Goal: Task Accomplishment & Management: Manage account settings

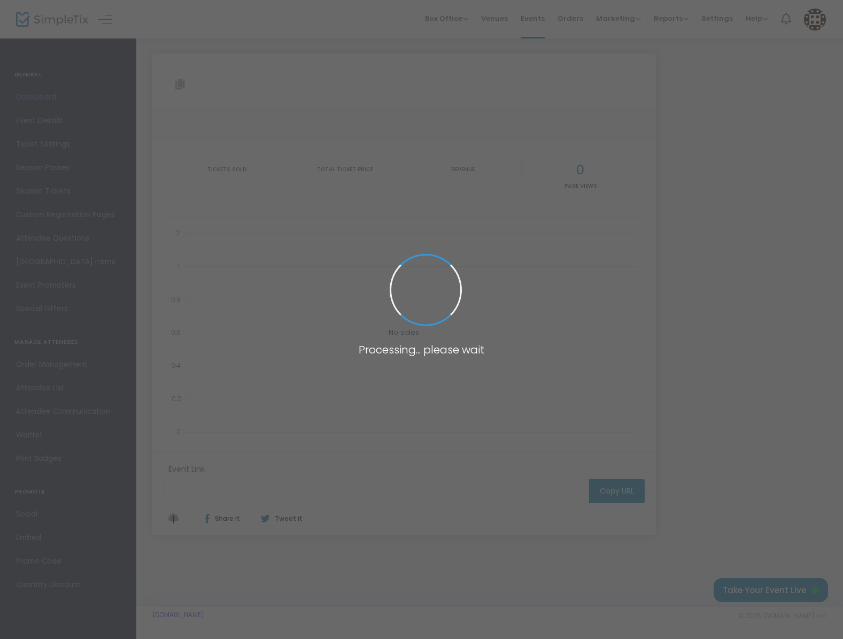
type input "[URL][DOMAIN_NAME]"
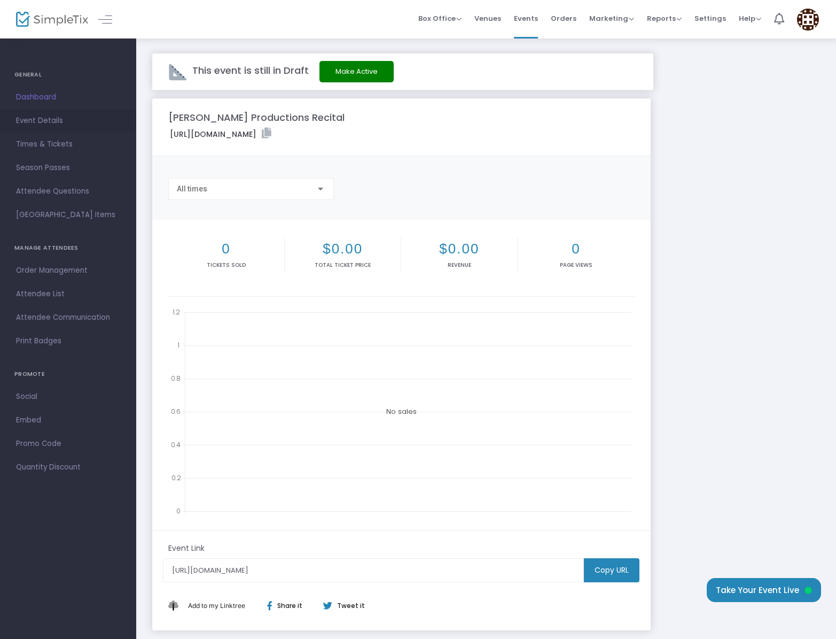
click at [51, 125] on span "Event Details" at bounding box center [68, 121] width 104 height 14
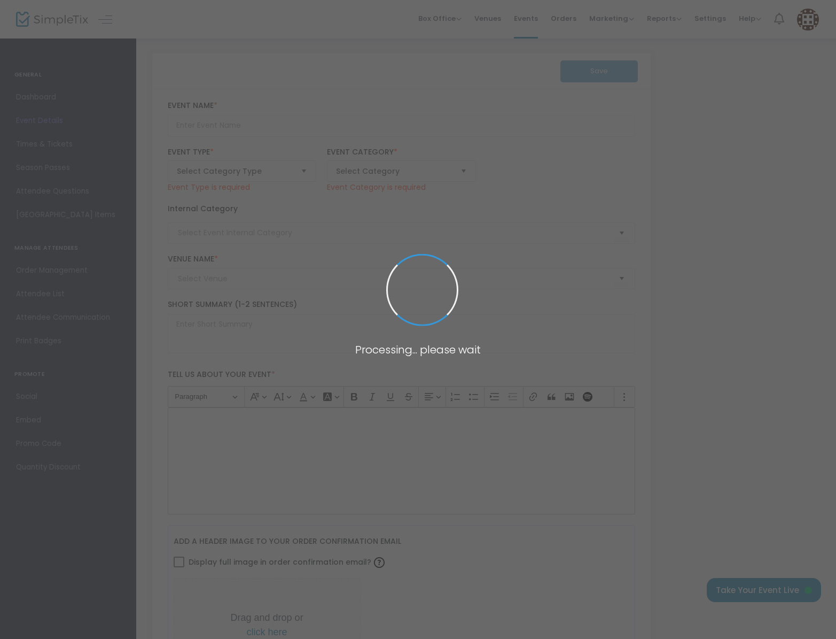
type input "[PERSON_NAME] Productions Recital"
type textarea "With every step and every beat, we honor our culture. Join us for a night of ma…"
checkbox input "true"
type input "[PERSON_NAME][EMAIL_ADDRESS][DOMAIN_NAME]"
type input "Buy Tickets"
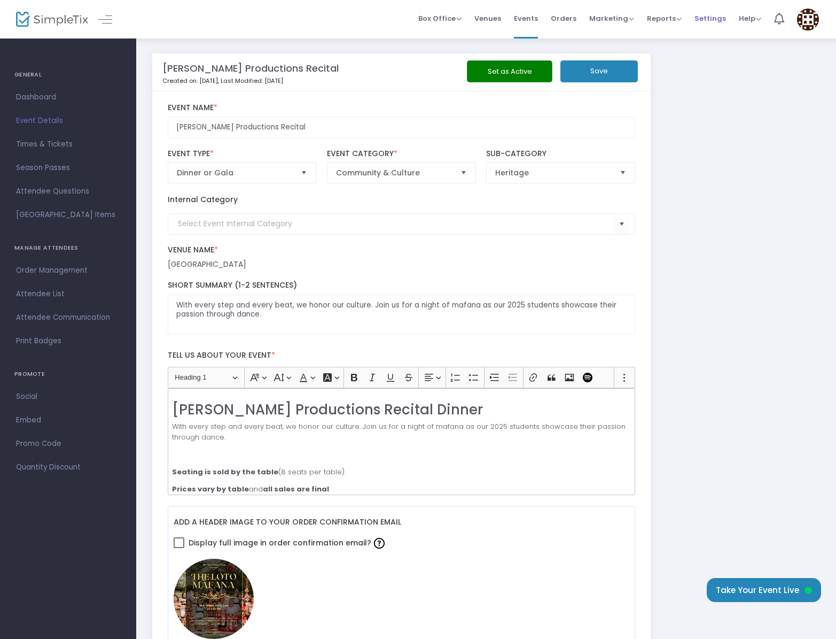
click at [720, 21] on span "Settings" at bounding box center [711, 18] width 32 height 27
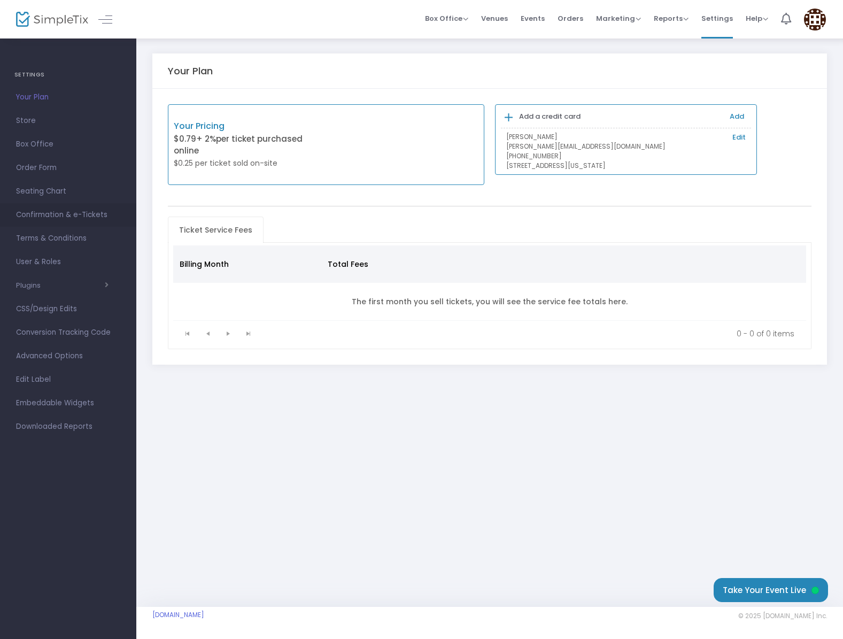
click at [34, 217] on span "Confirmation & e-Tickets" at bounding box center [68, 215] width 104 height 14
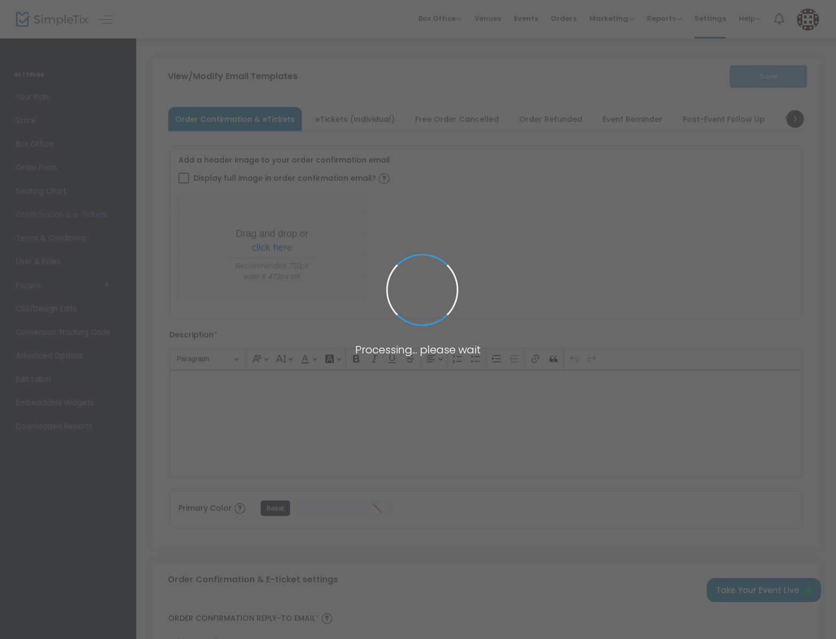
type input "[PERSON_NAME][EMAIL_ADDRESS][DOMAIN_NAME]"
type input "Print and bring this ticket with you"
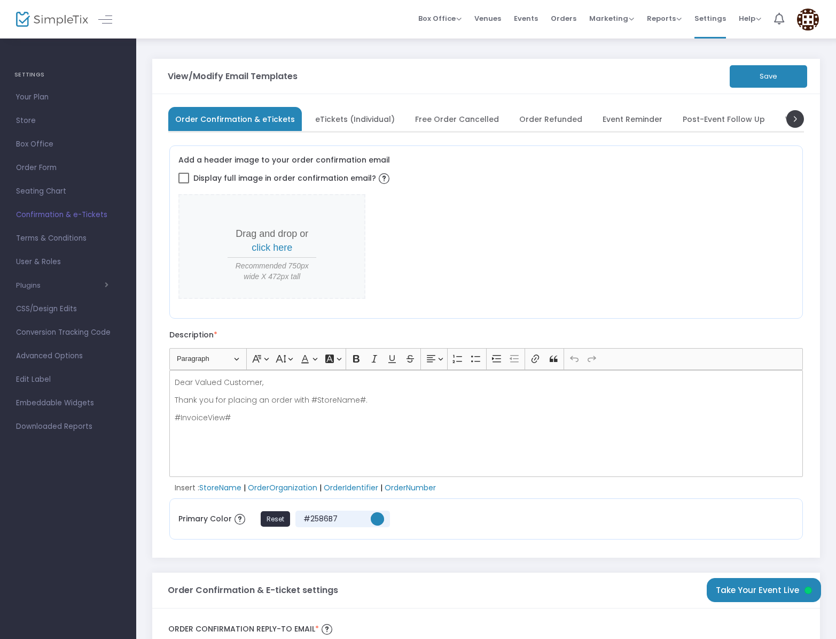
click at [336, 121] on span "eTickets (Individual)" at bounding box center [355, 119] width 80 height 6
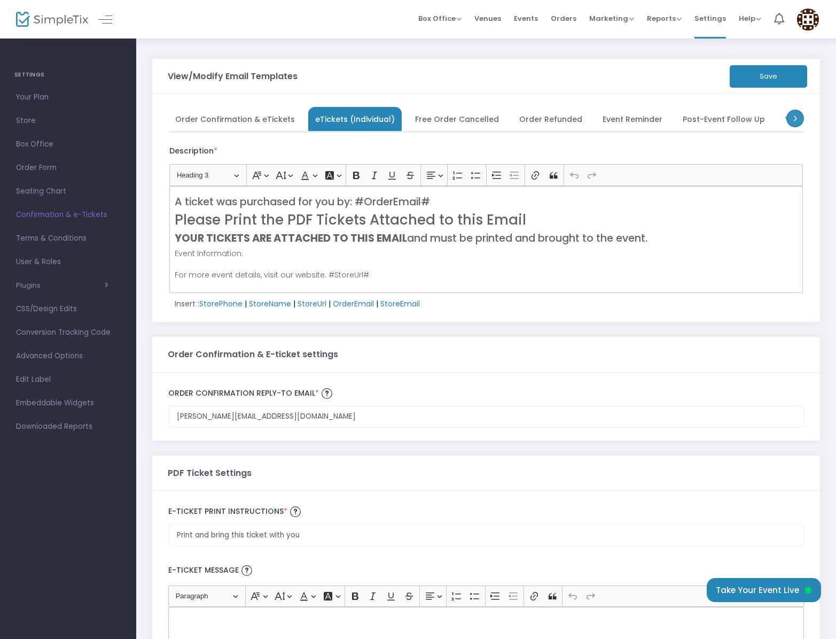
click at [794, 121] on span at bounding box center [796, 119] width 18 height 18
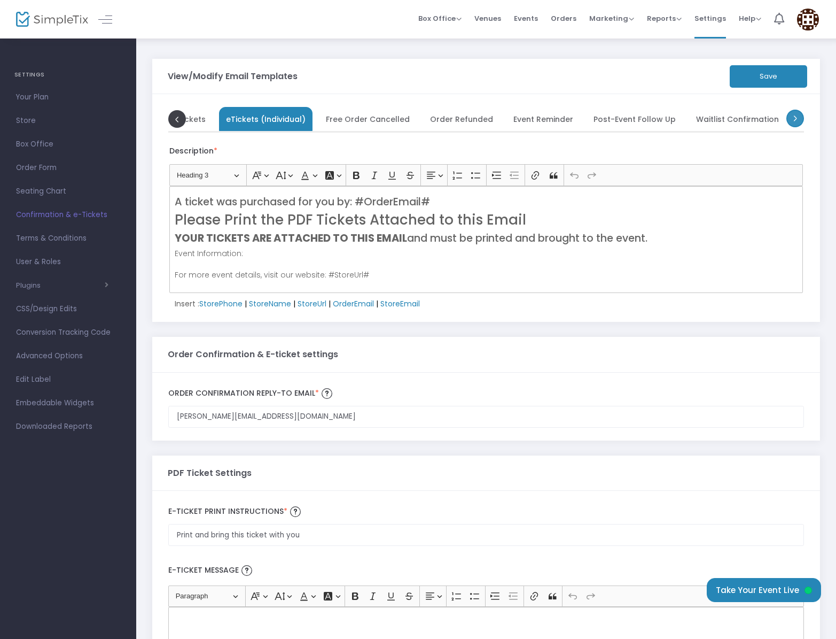
click at [794, 121] on span at bounding box center [796, 119] width 18 height 18
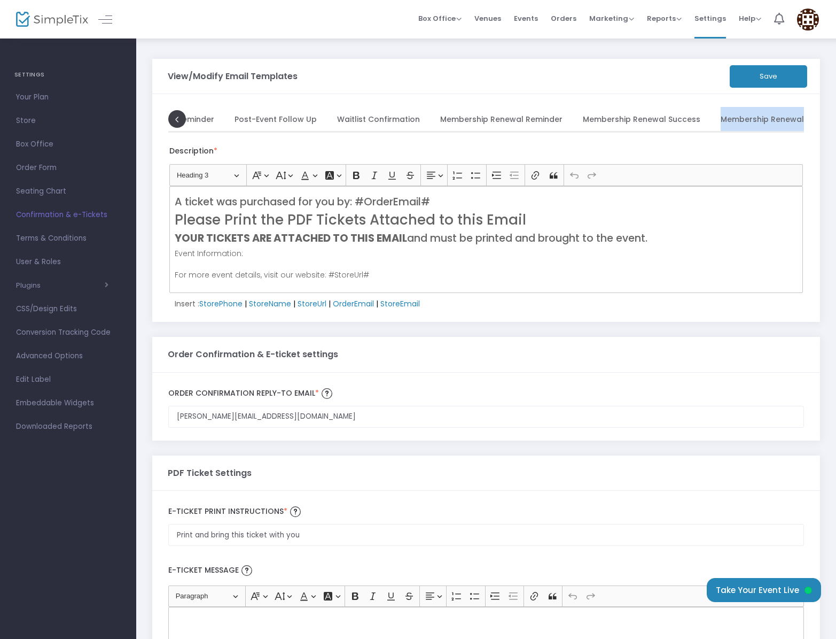
click at [794, 121] on span "Membership Renewal Failed" at bounding box center [775, 119] width 108 height 6
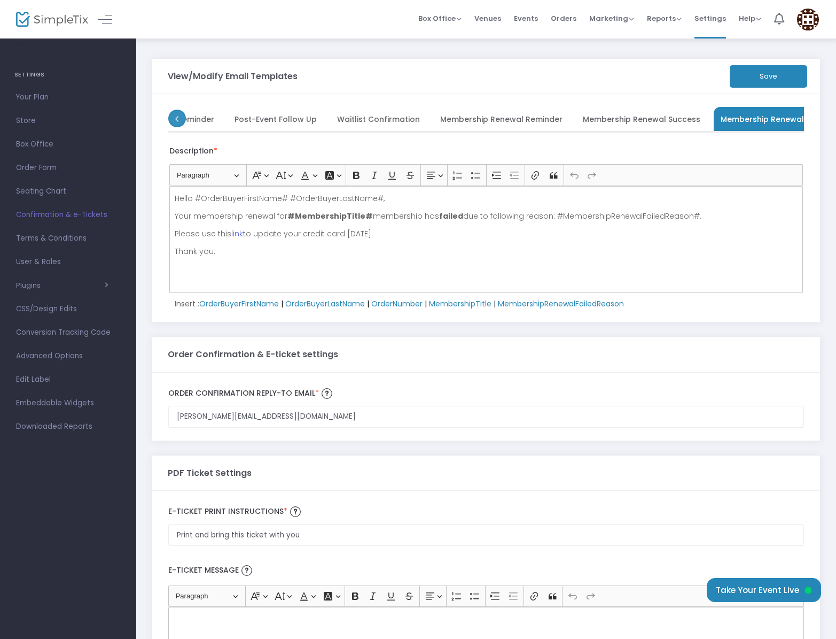
click at [181, 119] on span at bounding box center [177, 119] width 18 height 18
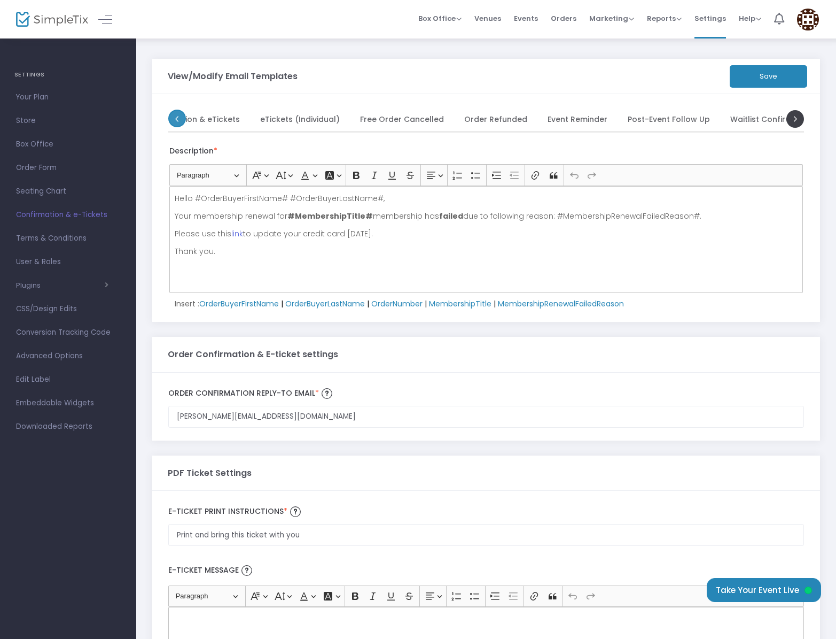
scroll to position [0, 6]
click at [181, 119] on span "Order Confirmation & eTickets" at bounding box center [229, 119] width 120 height 6
click at [181, 119] on span "Order Confirmation & eTickets" at bounding box center [235, 119] width 120 height 6
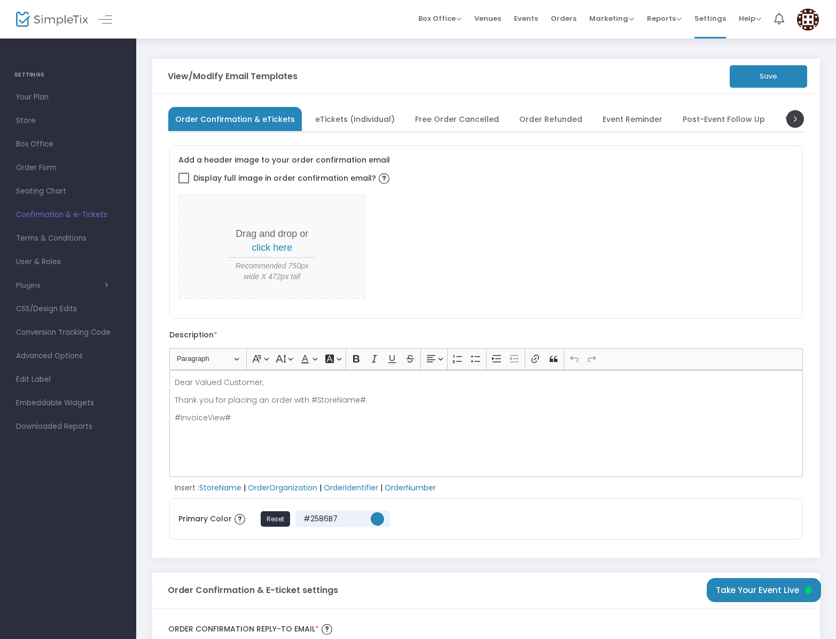
click at [368, 87] on div "View/Modify Email Templates Save" at bounding box center [486, 76] width 637 height 35
click at [36, 98] on span "Your Plan" at bounding box center [68, 97] width 104 height 14
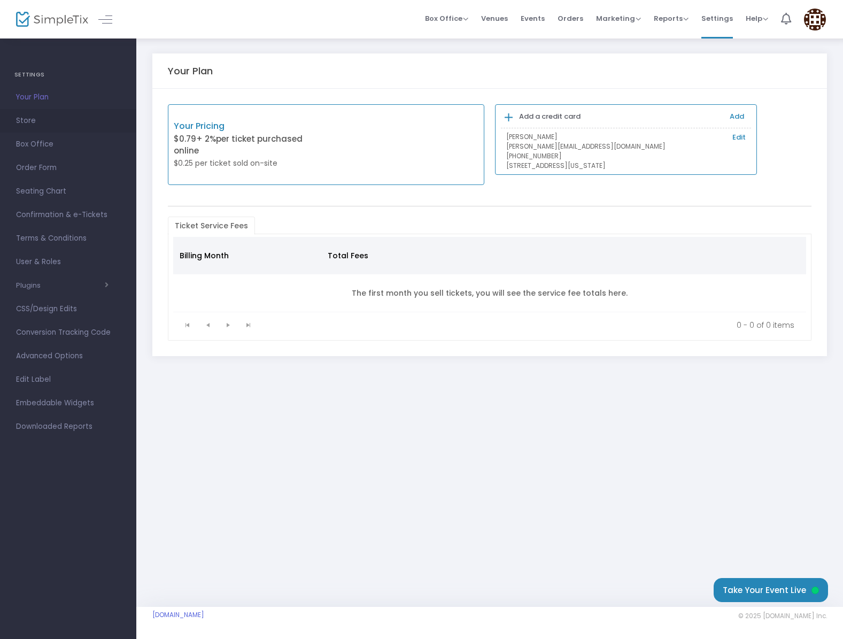
click at [29, 118] on span "Store" at bounding box center [68, 121] width 104 height 14
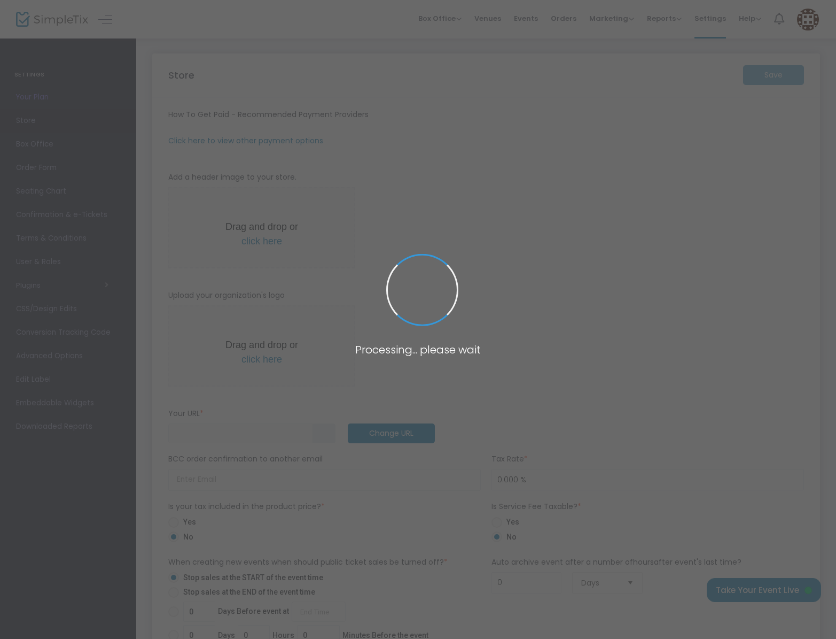
type input "[URL]"
type input "tekifaiva"
type input "8019199368"
type input "[DOMAIN_NAME][URL]"
type input "tekifaivaproductions"
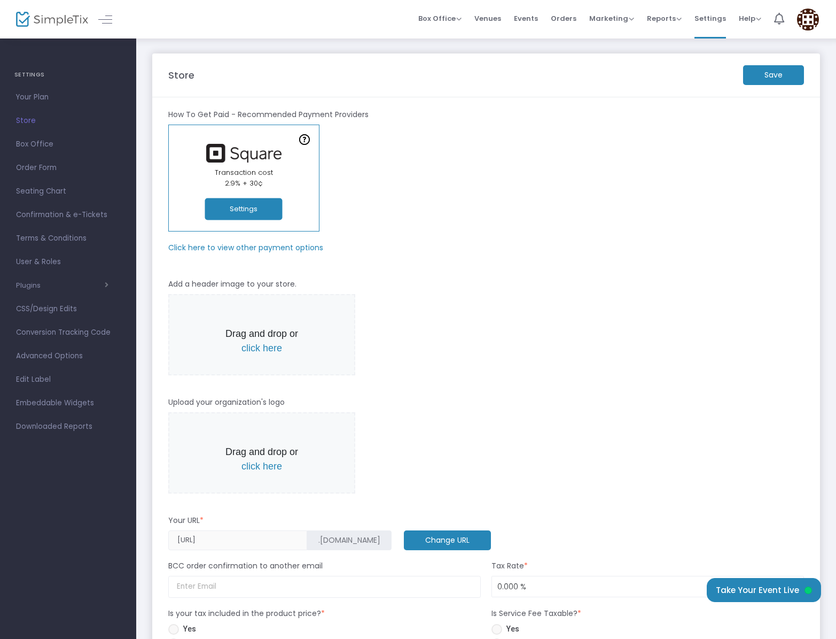
click at [250, 208] on button "Settings" at bounding box center [243, 209] width 77 height 22
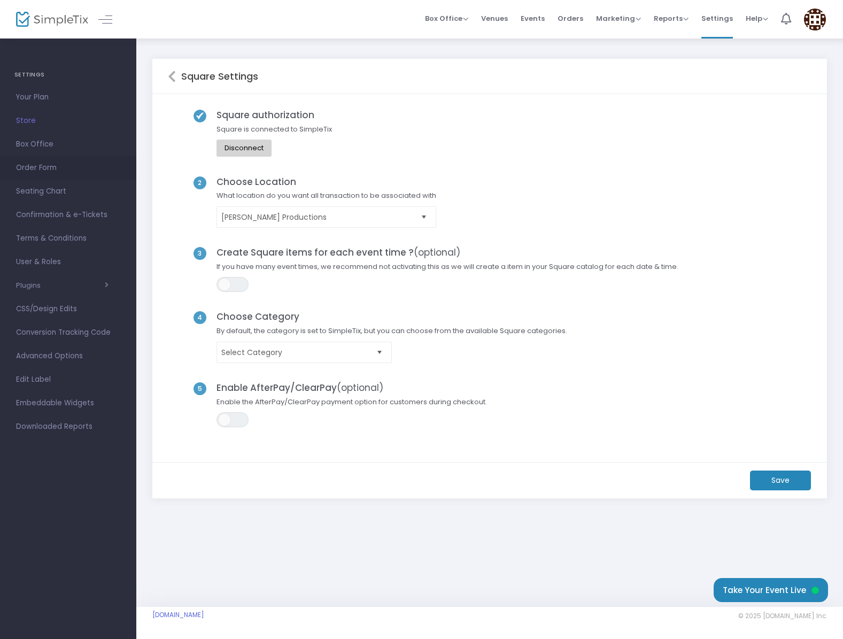
click at [43, 164] on span "Order Form" at bounding box center [68, 168] width 104 height 14
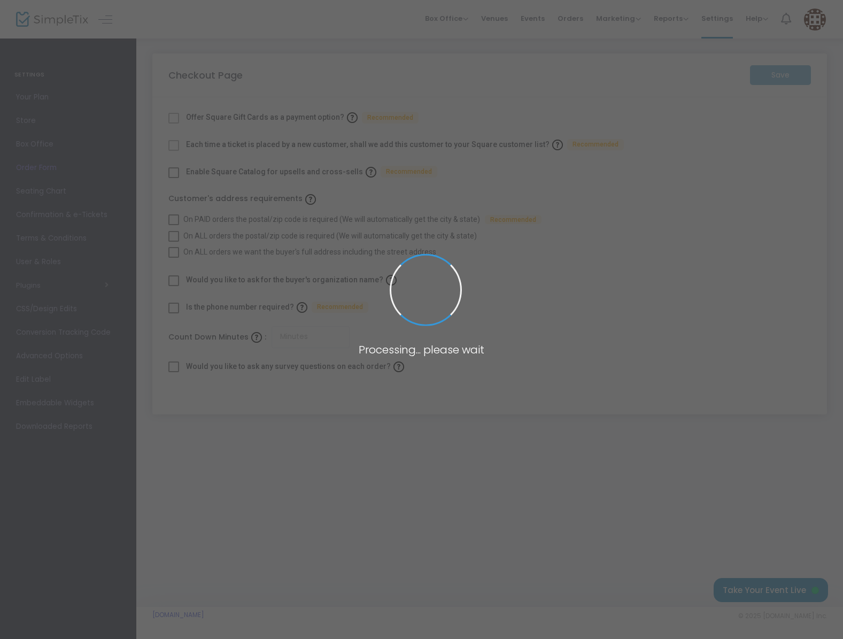
checkbox input "true"
type input "15"
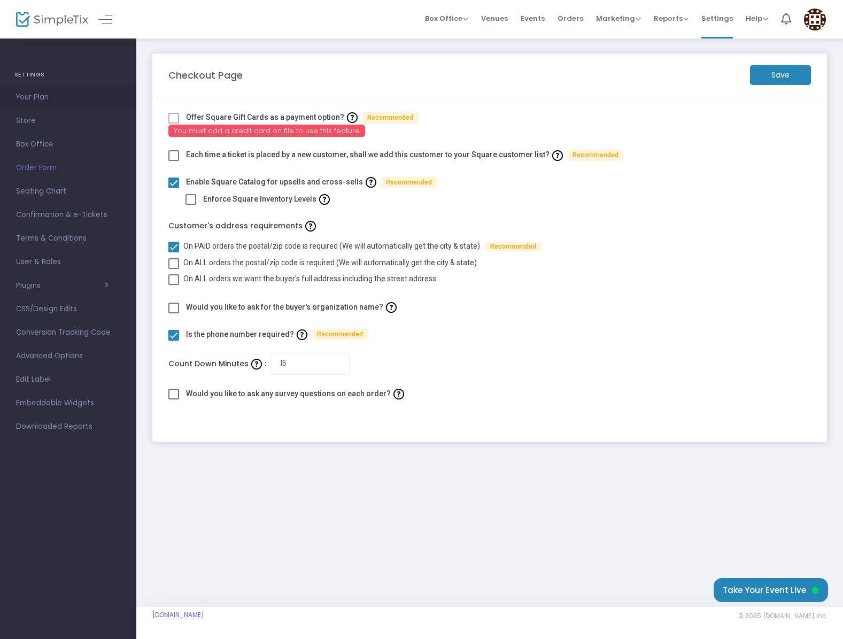
click at [33, 99] on span "Your Plan" at bounding box center [68, 97] width 104 height 14
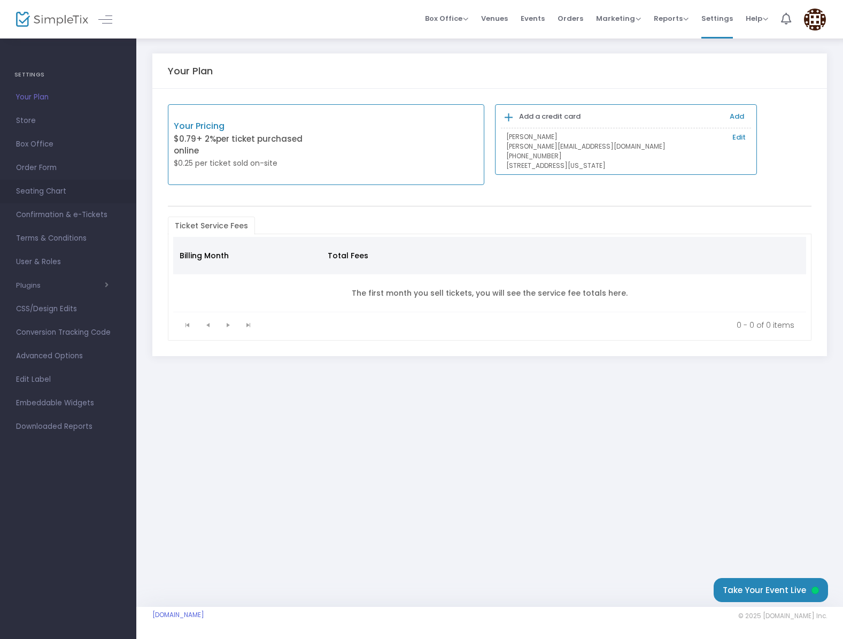
click at [37, 192] on span "Seating Chart" at bounding box center [68, 191] width 104 height 14
